Goal: Navigation & Orientation: Understand site structure

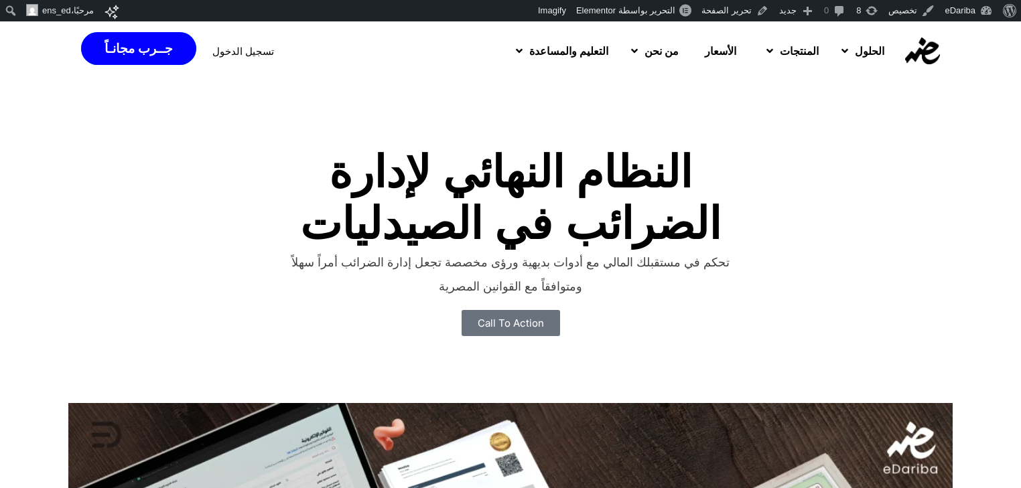
scroll to position [125, 0]
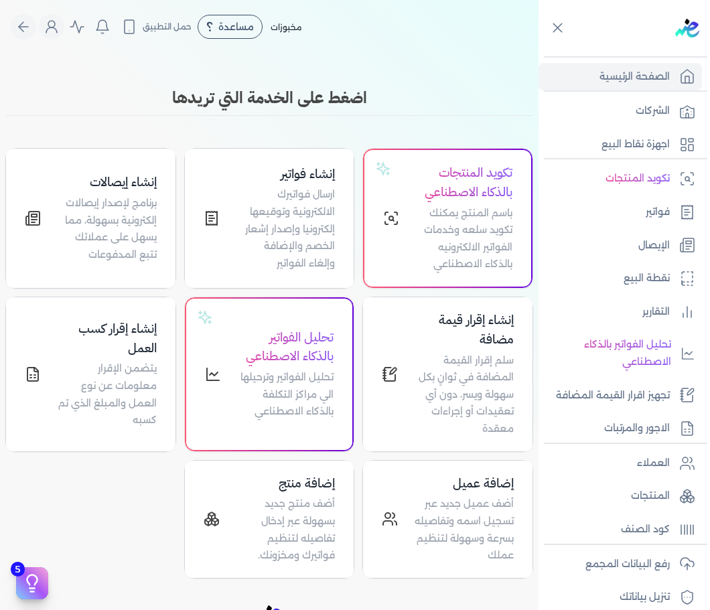
scroll to position [172, 0]
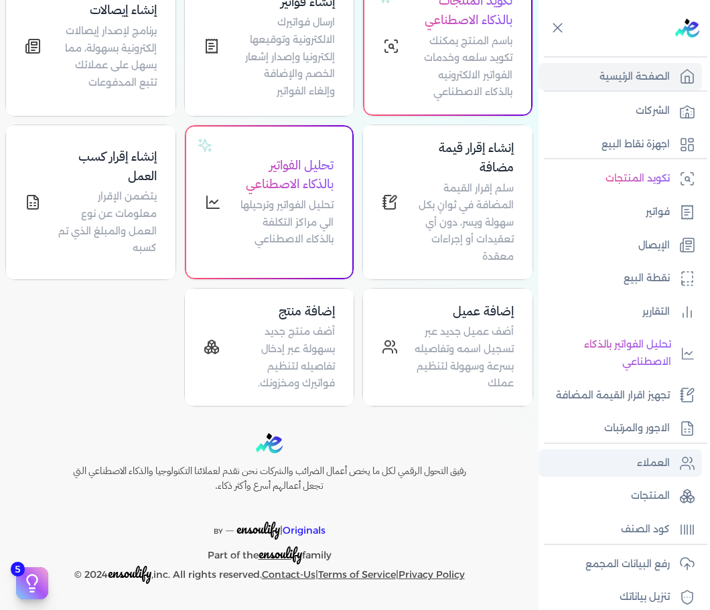
drag, startPoint x: 656, startPoint y: 484, endPoint x: 669, endPoint y: 459, distance: 28.2
click at [656, 484] on link "المنتجات" at bounding box center [620, 496] width 163 height 28
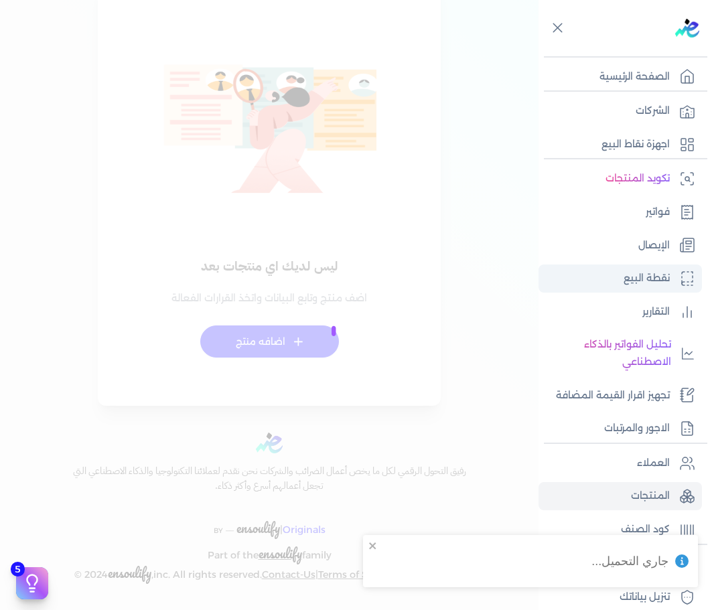
checkbox input "false"
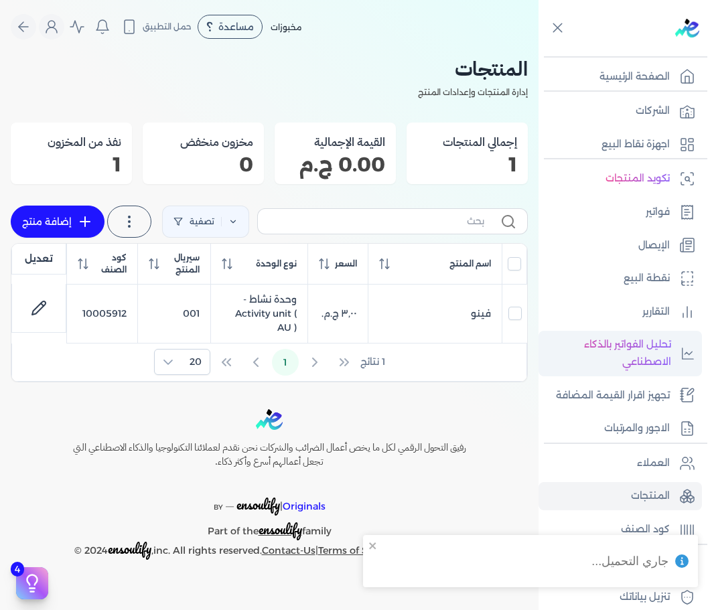
scroll to position [113, 0]
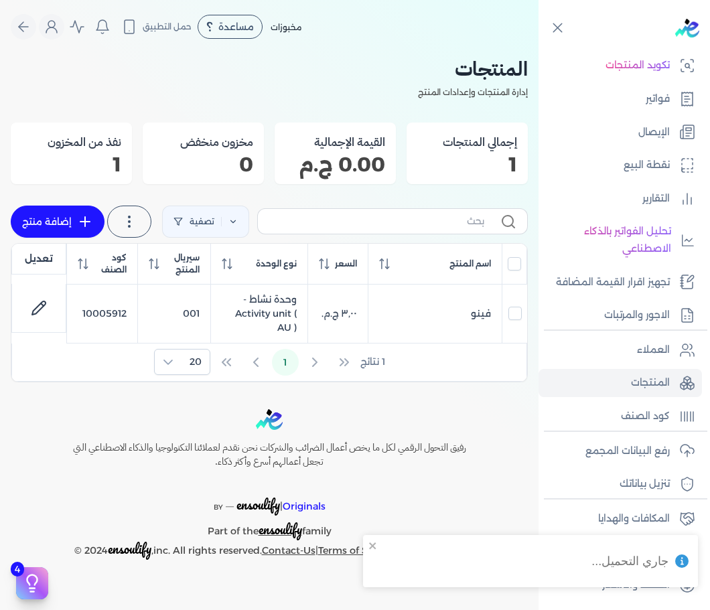
click at [655, 398] on ul "العملاء المنتجات كود الصنف" at bounding box center [620, 383] width 163 height 94
click at [660, 413] on p "كود الصنف" at bounding box center [645, 416] width 49 height 17
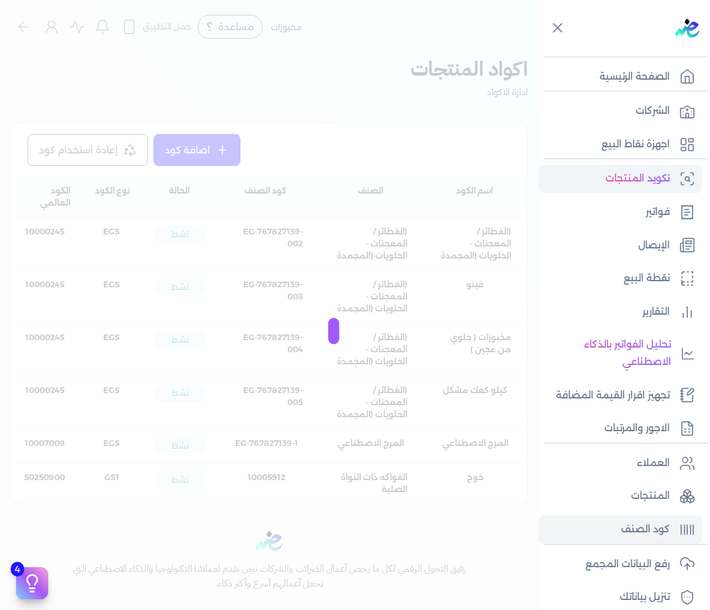
click at [655, 185] on p "تكويد المنتجات" at bounding box center [637, 178] width 64 height 17
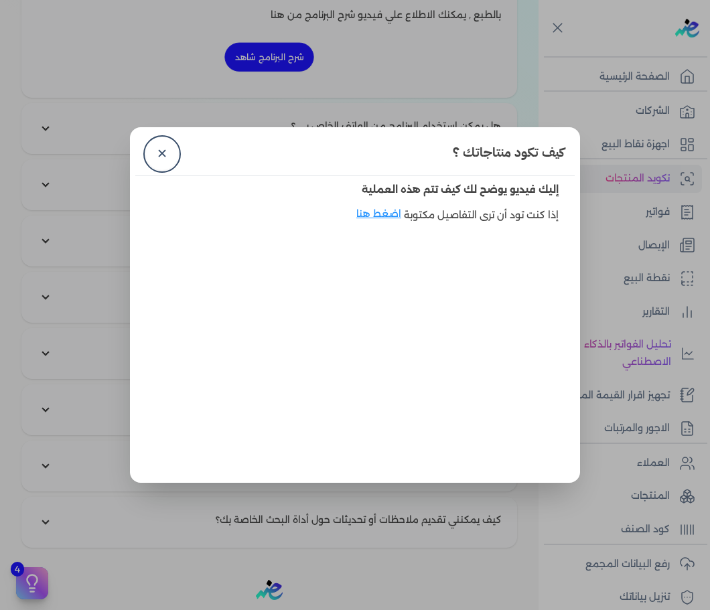
scroll to position [1922, 0]
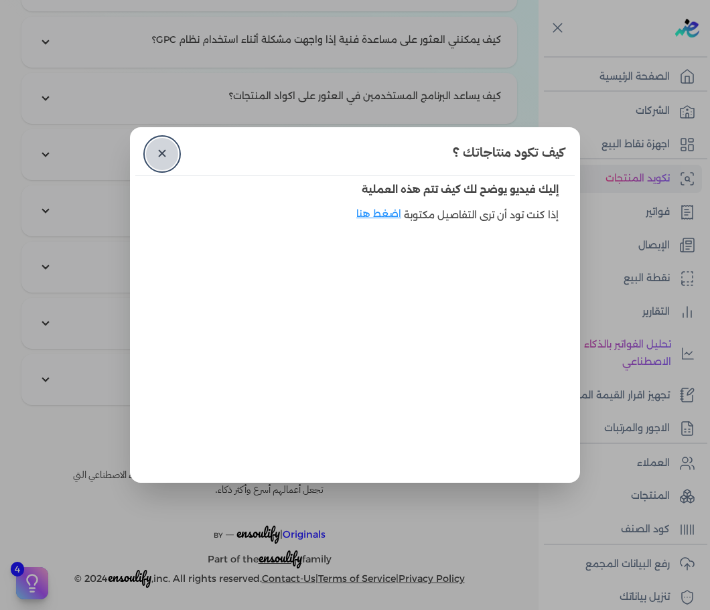
click at [163, 147] on link "✕" at bounding box center [162, 154] width 32 height 32
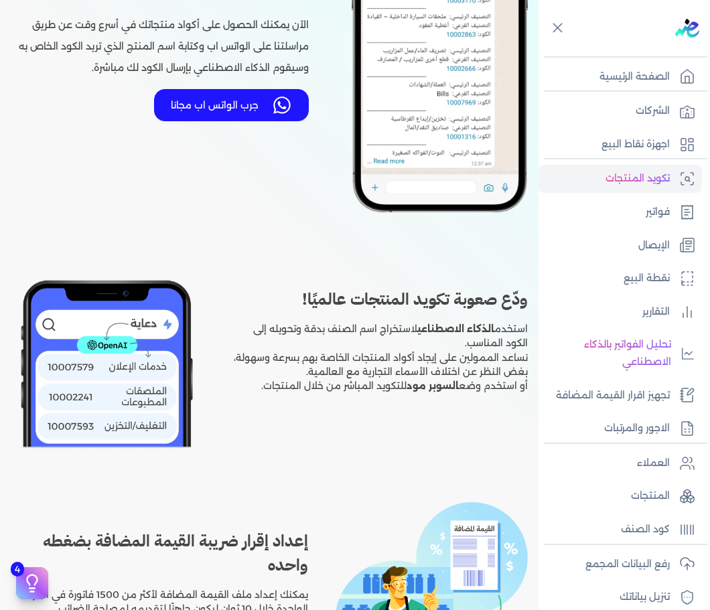
scroll to position [0, 0]
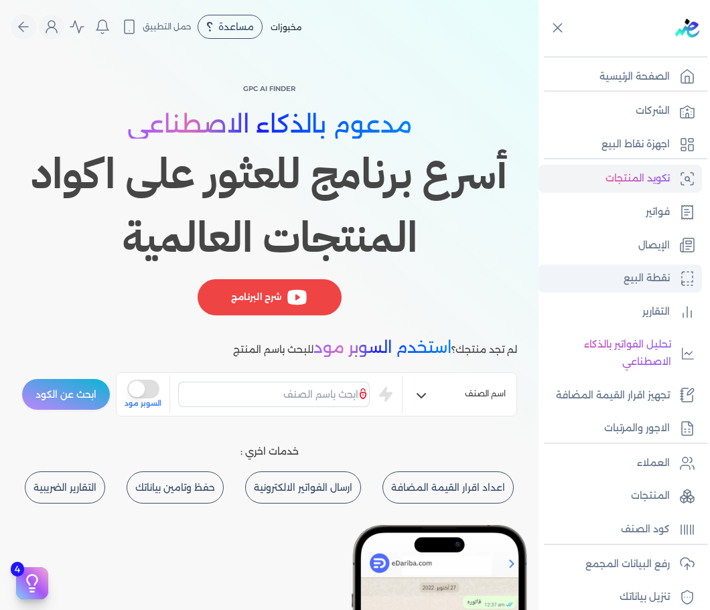
click at [661, 275] on p "نقطة البيع" at bounding box center [647, 278] width 46 height 17
select select
select select "EGP"
select select "EGS"
select select "B"
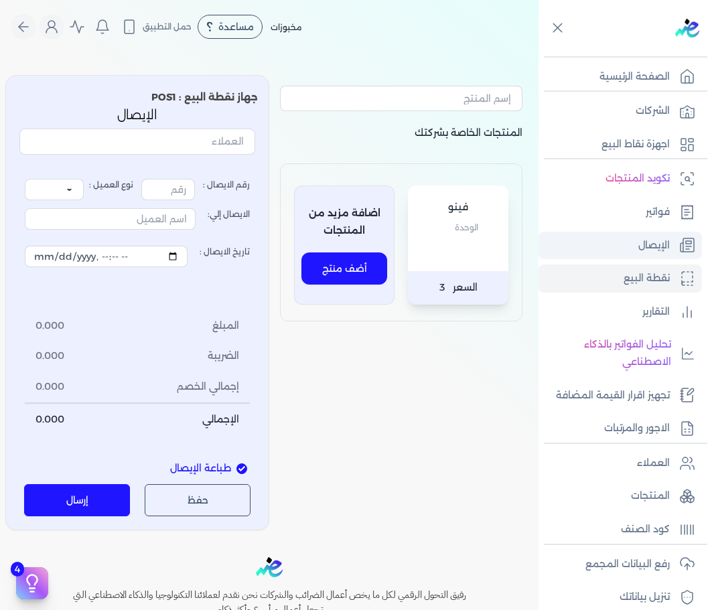
type input "17812"
select select "P"
type input "عميل نقدي"
click at [664, 244] on p "الإيصال" at bounding box center [653, 245] width 31 height 17
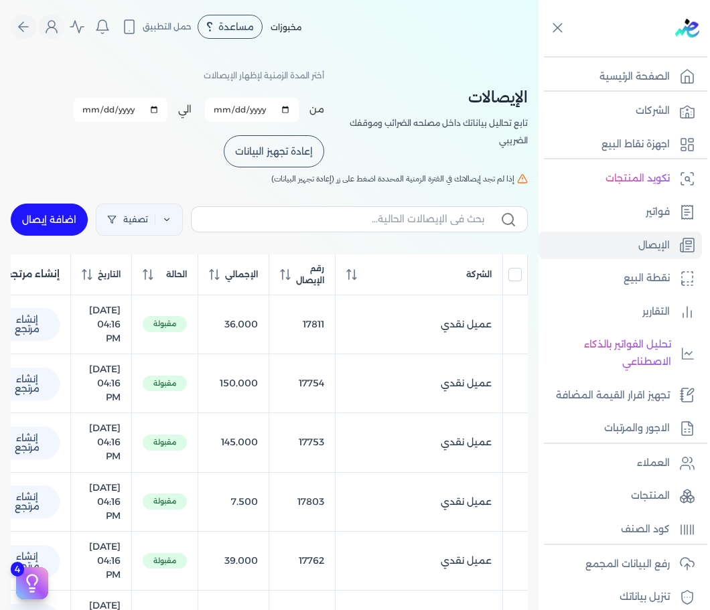
click at [608, 545] on div at bounding box center [625, 544] width 163 height 1
click at [624, 522] on p "كود الصنف" at bounding box center [645, 529] width 49 height 17
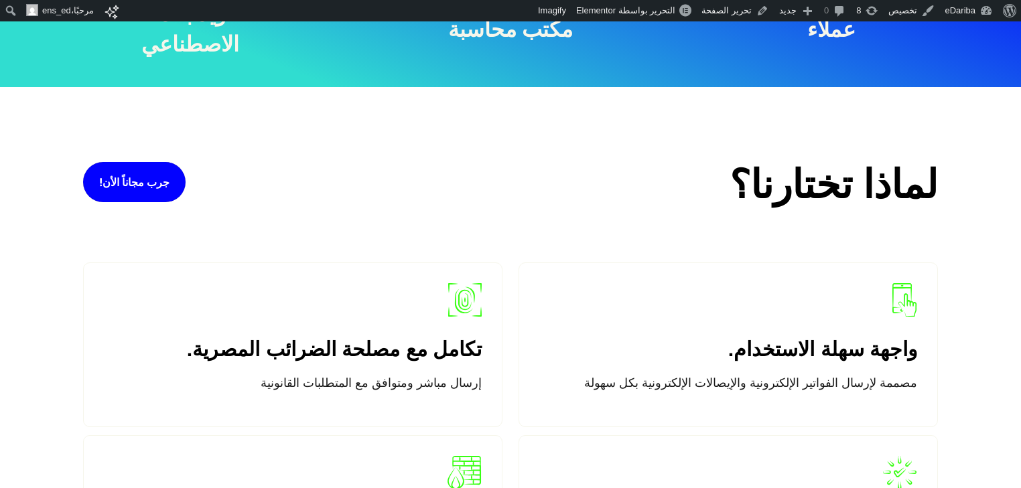
scroll to position [1165, 0]
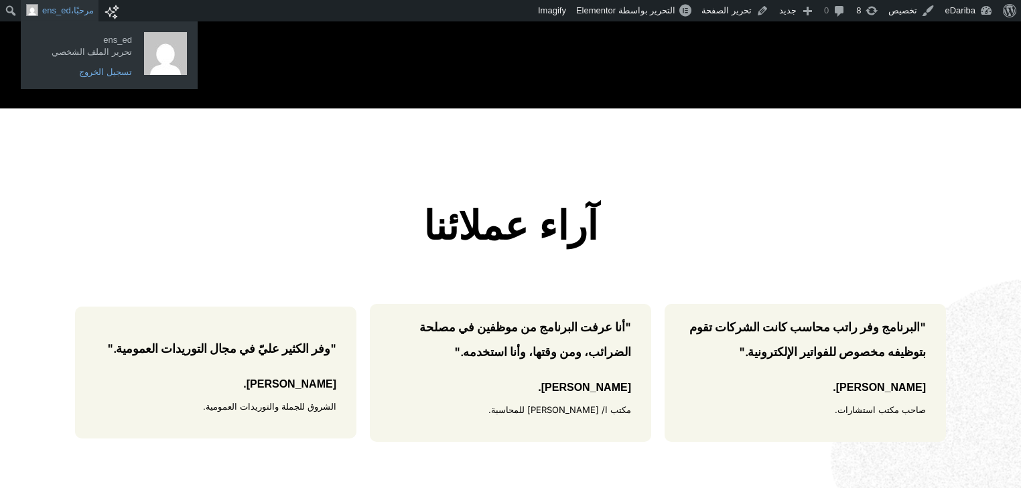
click at [96, 73] on link "تسجيل الخروج" at bounding box center [84, 72] width 107 height 17
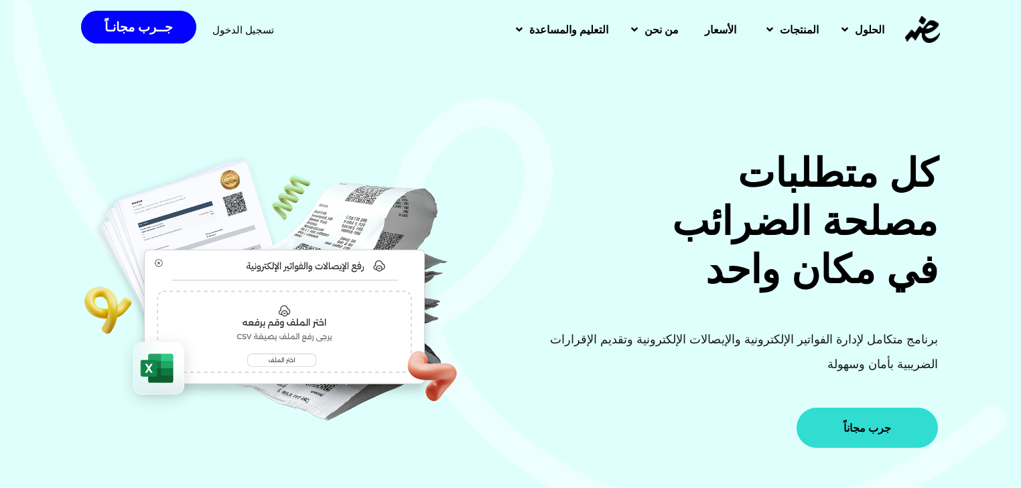
click at [868, 439] on link "جرب مجاناً" at bounding box center [866, 428] width 141 height 40
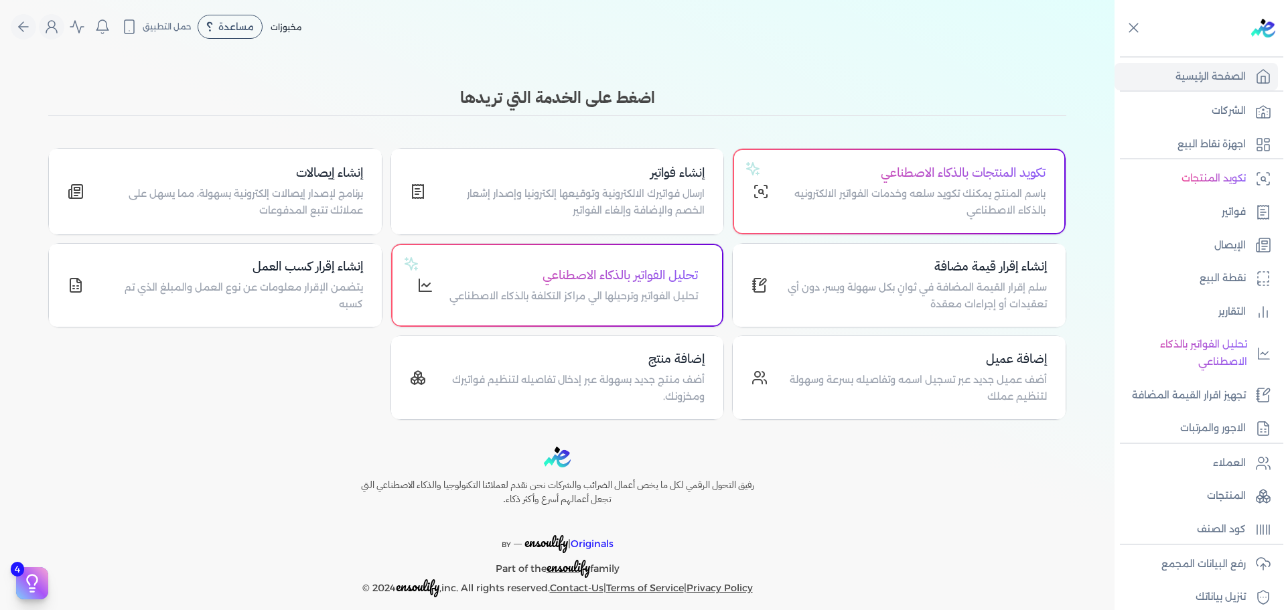
scroll to position [14, 0]
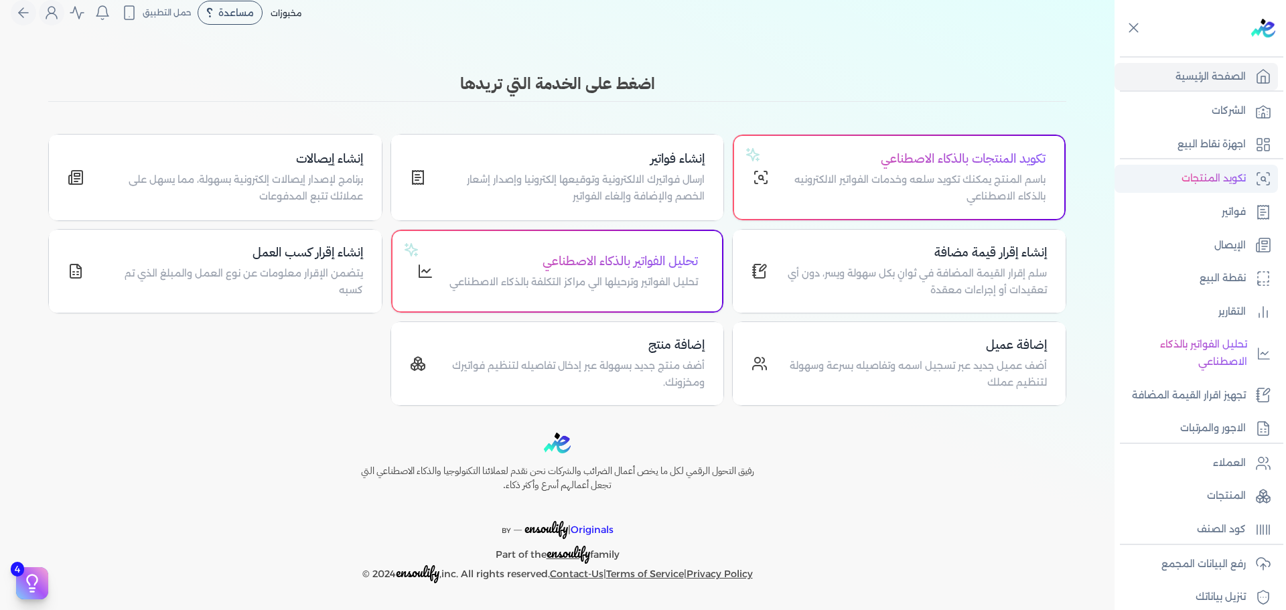
click at [1234, 174] on p "تكويد المنتجات" at bounding box center [1214, 178] width 64 height 17
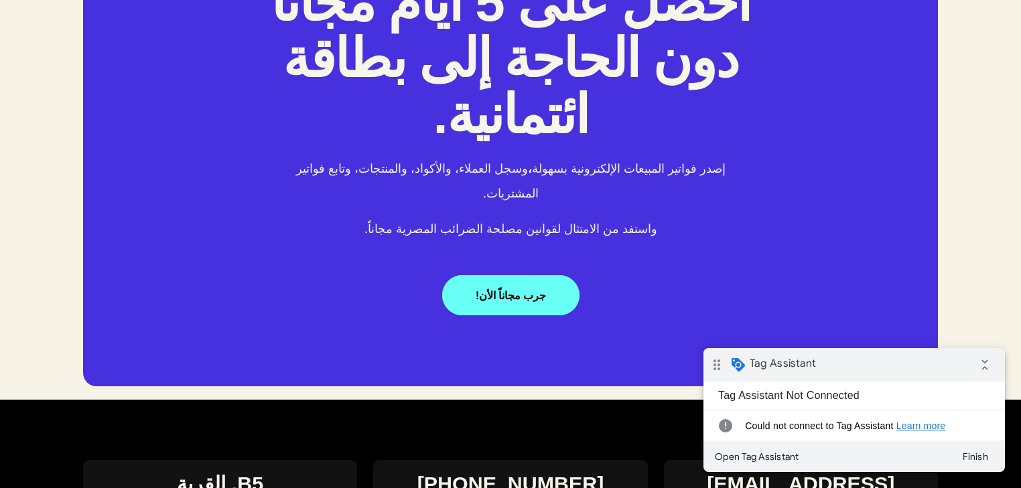
scroll to position [2581, 0]
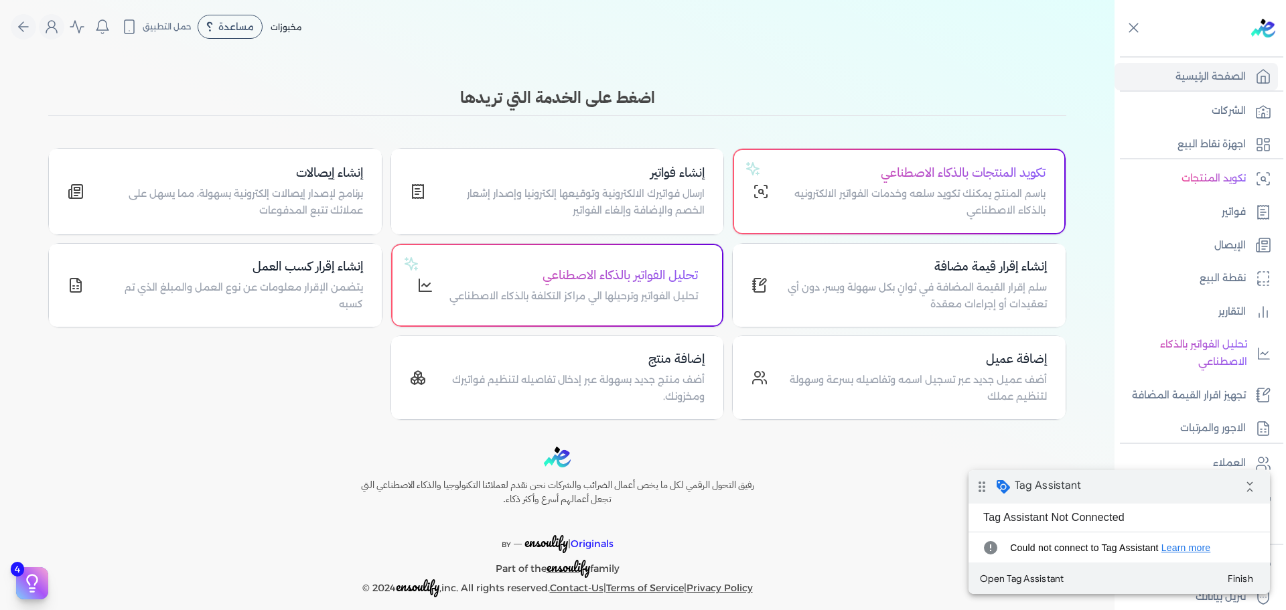
scroll to position [14, 0]
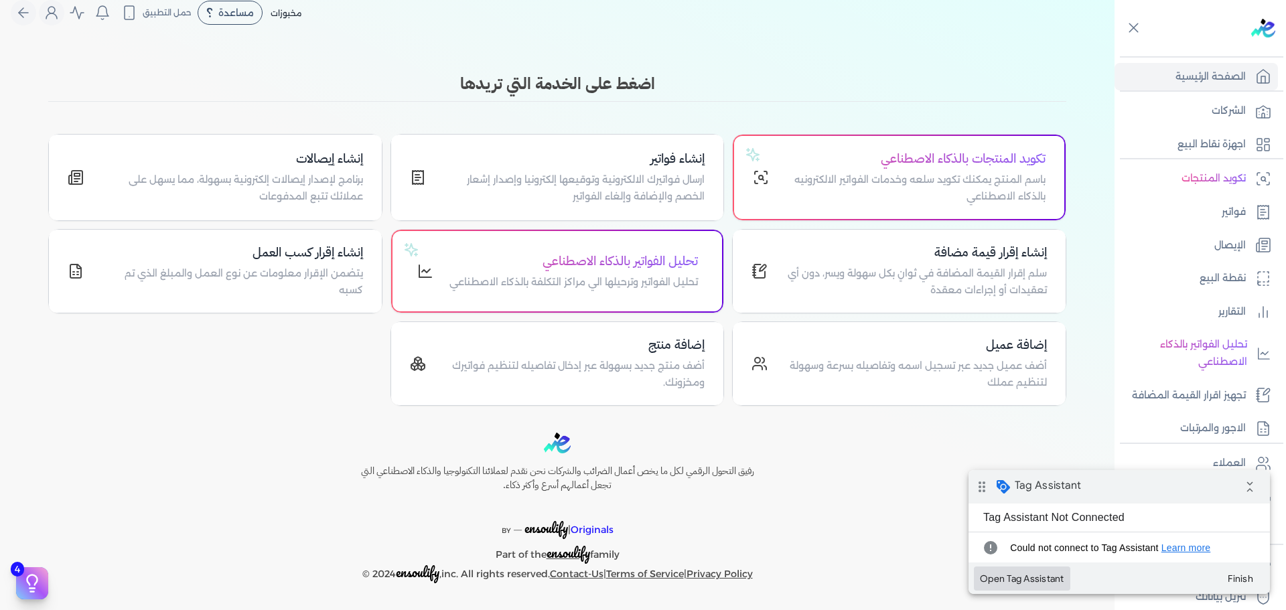
click at [1032, 581] on button "Open Tag Assistant" at bounding box center [1022, 579] width 96 height 24
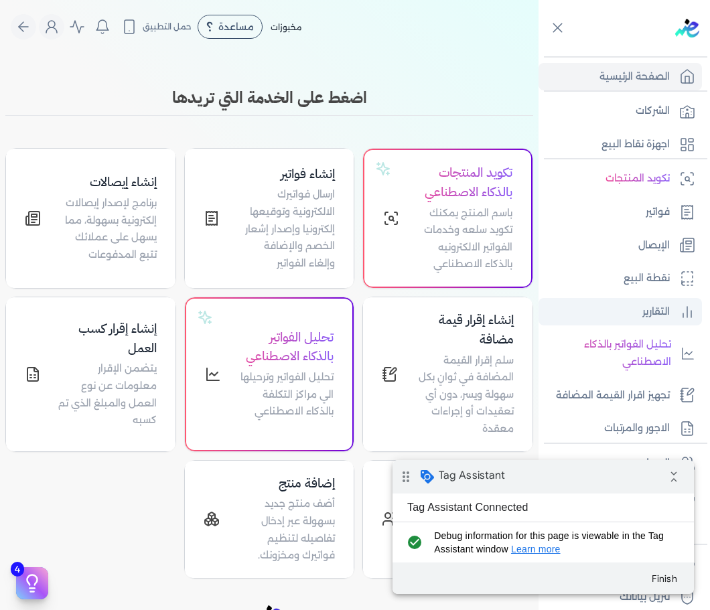
scroll to position [113, 0]
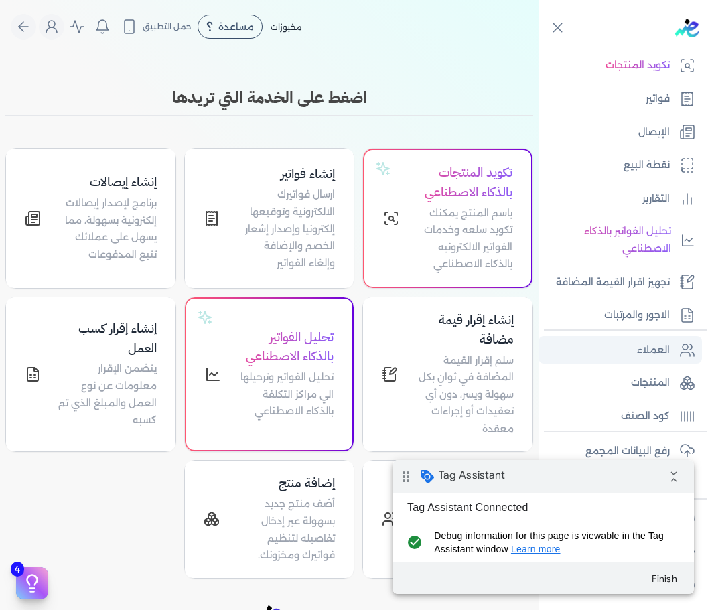
click at [628, 358] on link "العملاء" at bounding box center [620, 350] width 163 height 28
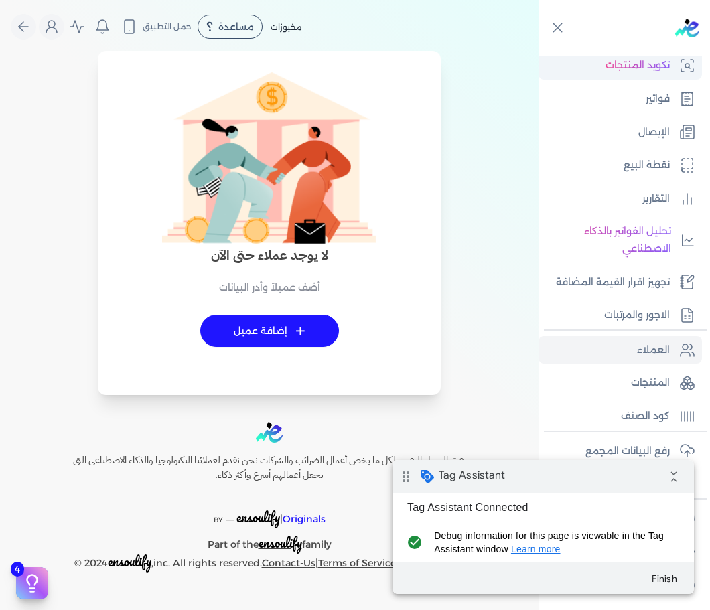
click at [646, 65] on p "تكويد المنتجات" at bounding box center [637, 65] width 64 height 17
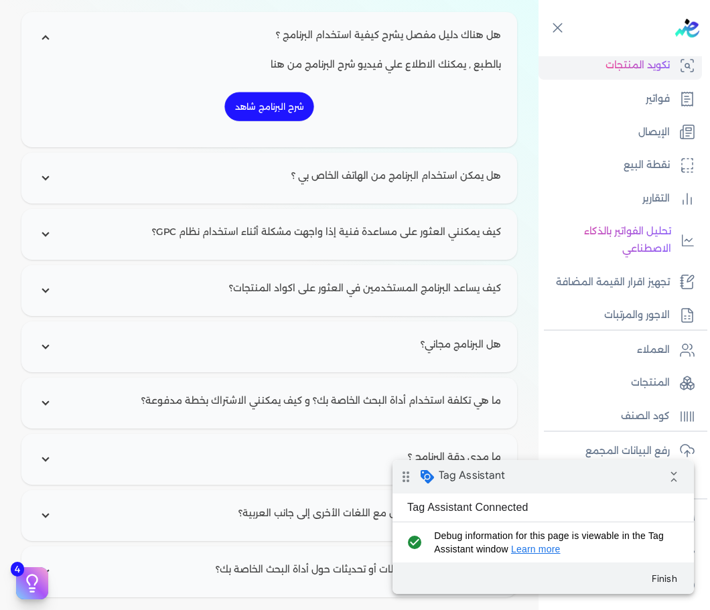
scroll to position [1922, 0]
